Goal: Transaction & Acquisition: Download file/media

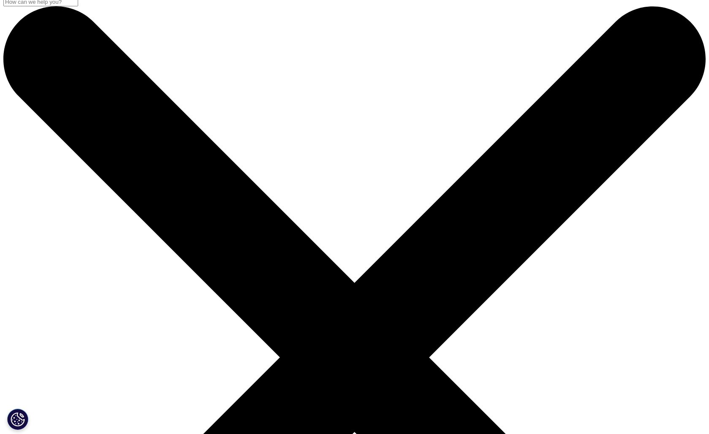
scroll to position [6, 0]
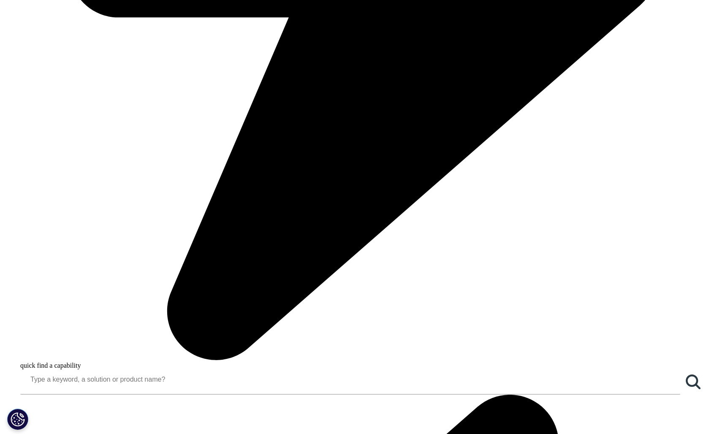
scroll to position [629, 0]
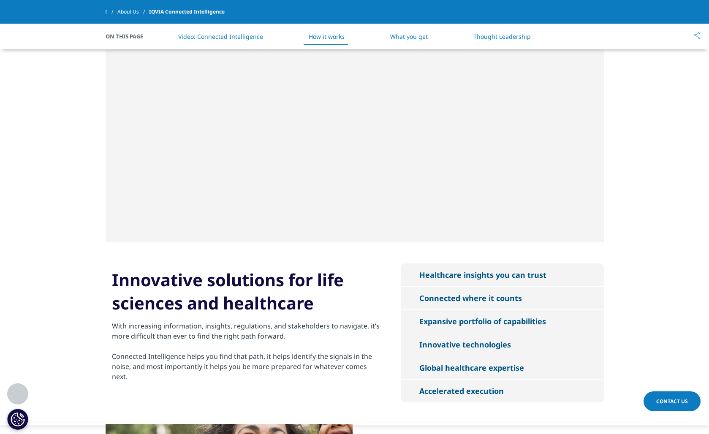
click at [452, 277] on div "Healthcare insights you can trust" at bounding box center [482, 275] width 127 height 10
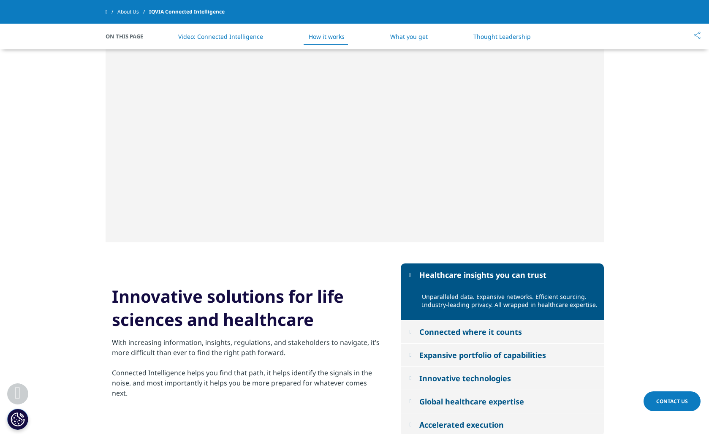
click at [465, 333] on div "Connected where it counts" at bounding box center [470, 332] width 103 height 10
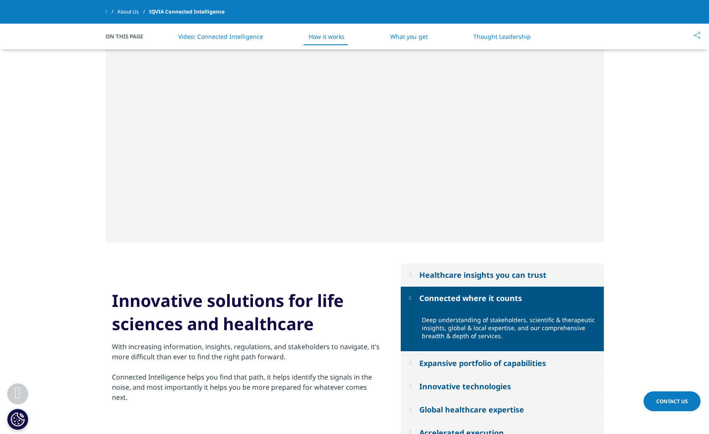
click at [465, 362] on div "Expansive portfolio of capabilities" at bounding box center [482, 363] width 127 height 10
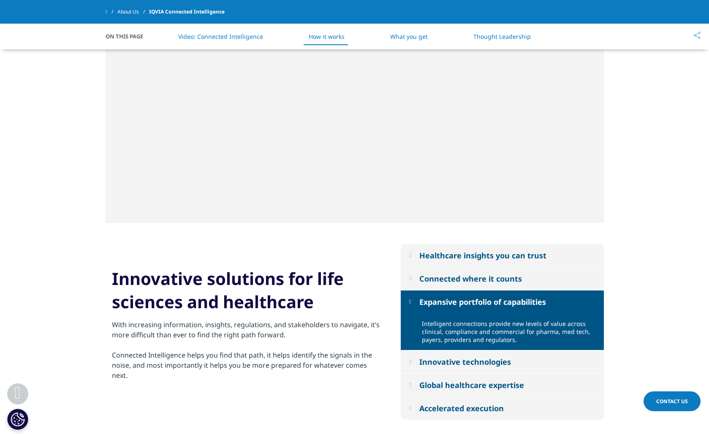
scroll to position [649, 0]
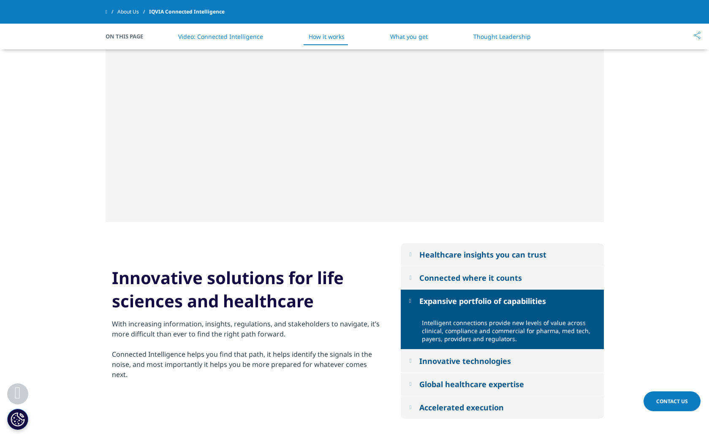
click at [490, 360] on div "Innovative technologies" at bounding box center [465, 361] width 92 height 10
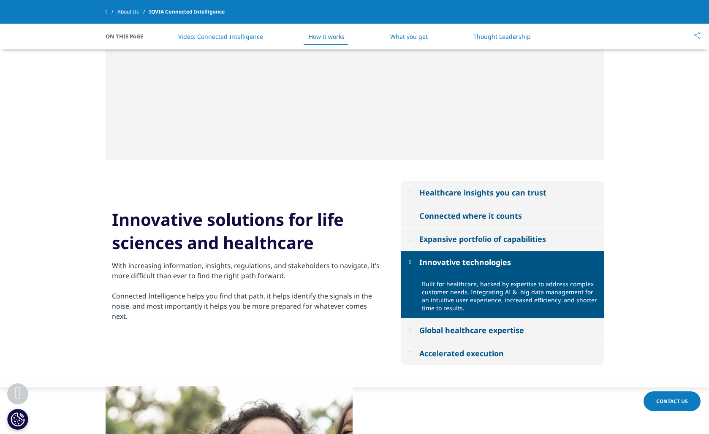
scroll to position [712, 0]
click at [494, 333] on div "Global healthcare expertise" at bounding box center [471, 330] width 105 height 10
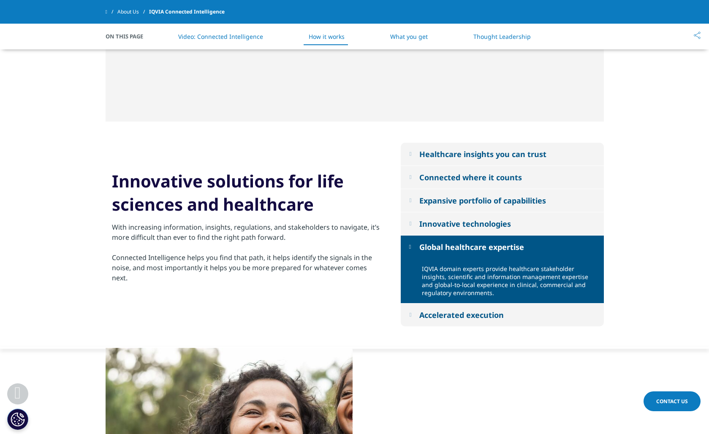
scroll to position [750, 0]
click at [475, 316] on div "Accelerated execution" at bounding box center [461, 315] width 84 height 10
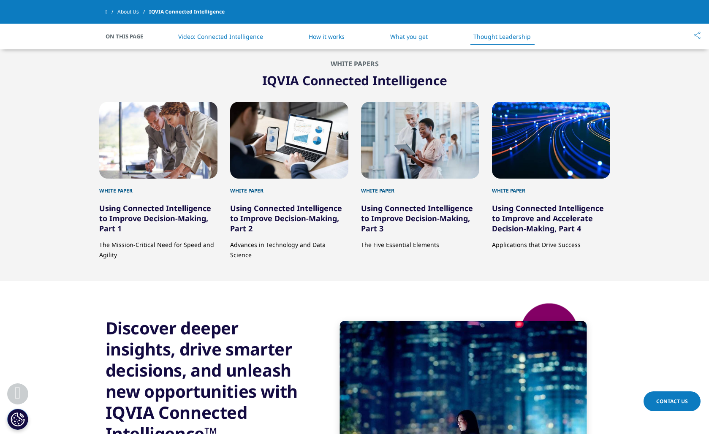
scroll to position [1521, 0]
click at [133, 207] on link "Using Connected Intelligence to Improve Decision-Making, Part 1" at bounding box center [155, 219] width 112 height 30
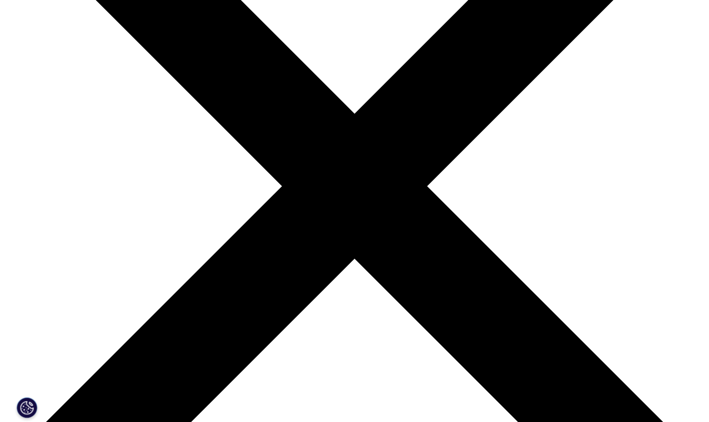
scroll to position [172, 0]
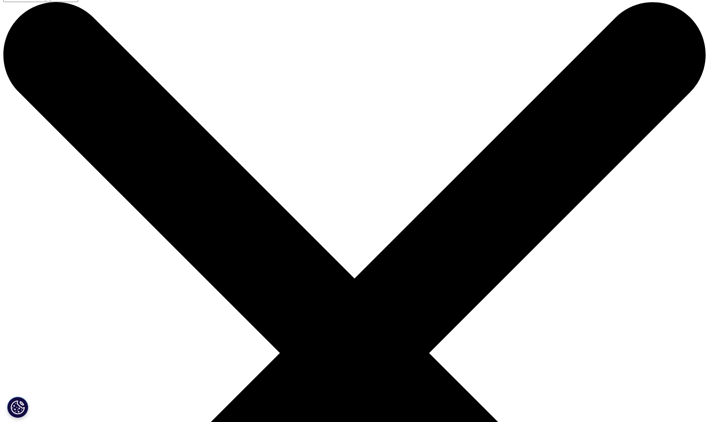
scroll to position [9, 0]
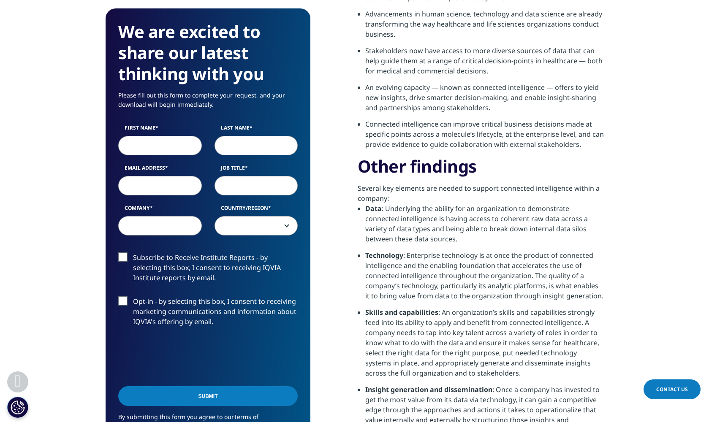
scroll to position [723, 0]
type input "[PERSON_NAME]"
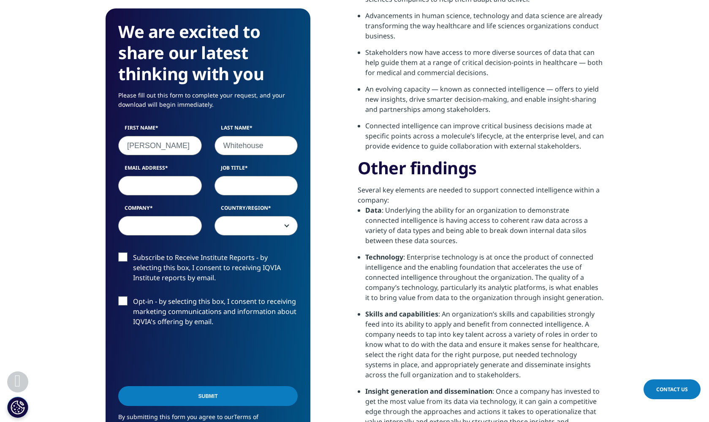
type input "Whitehouse"
type input "[PERSON_NAME][EMAIL_ADDRESS][PERSON_NAME][DOMAIN_NAME]"
type input "Consultatnt"
type input "[PERSON_NAME] Consulting"
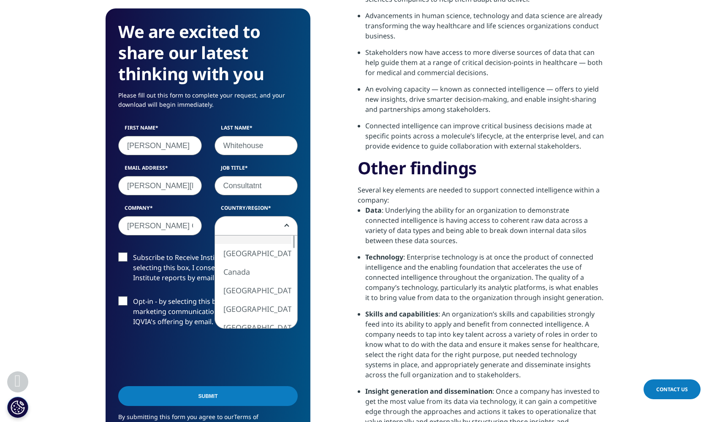
click at [253, 230] on span at bounding box center [256, 226] width 83 height 19
select select "[GEOGRAPHIC_DATA]"
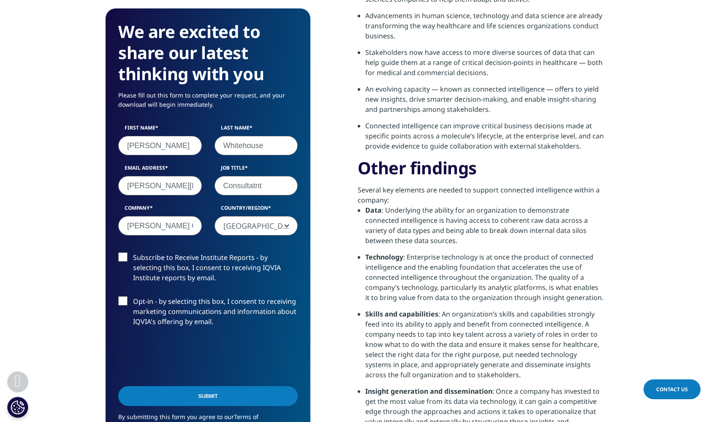
click at [126, 257] on label "Subscribe to Receive Institute Reports - by selecting this box, I consent to re…" at bounding box center [207, 270] width 179 height 35
click at [133, 253] on input "Subscribe to Receive Institute Reports - by selecting this box, I consent to re…" at bounding box center [133, 253] width 0 height 0
click at [122, 304] on label "Opt-in - by selecting this box, I consent to receiving marketing communications…" at bounding box center [207, 313] width 179 height 35
click at [133, 296] on input "Opt-in - by selecting this box, I consent to receiving marketing communications…" at bounding box center [133, 296] width 0 height 0
drag, startPoint x: 123, startPoint y: 302, endPoint x: 130, endPoint y: 322, distance: 21.8
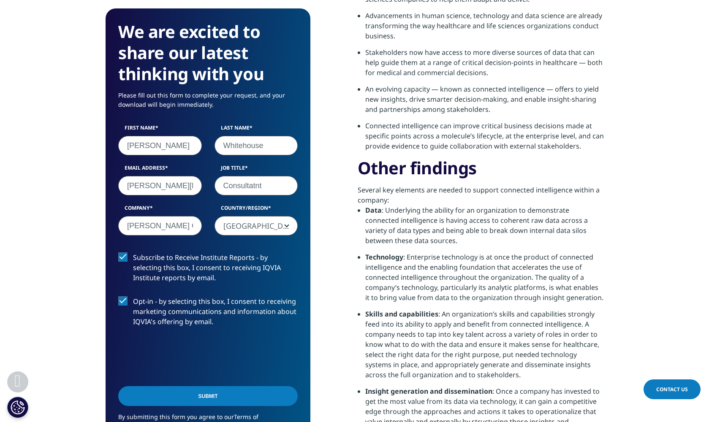
click at [123, 302] on label "Opt-in - by selecting this box, I consent to receiving marketing communications…" at bounding box center [207, 313] width 179 height 35
click at [133, 296] on input "Opt-in - by selecting this box, I consent to receiving marketing communications…" at bounding box center [133, 296] width 0 height 0
click at [210, 405] on input "Submit" at bounding box center [207, 396] width 179 height 20
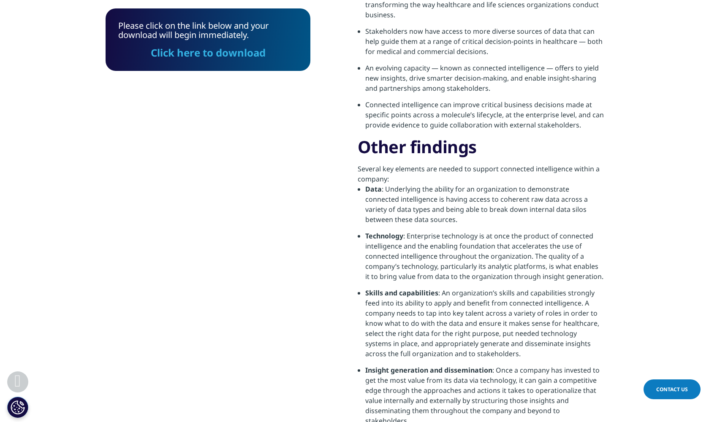
scroll to position [62, 205]
click at [184, 53] on link "Click here to download" at bounding box center [208, 53] width 115 height 14
